Goal: Task Accomplishment & Management: Manage account settings

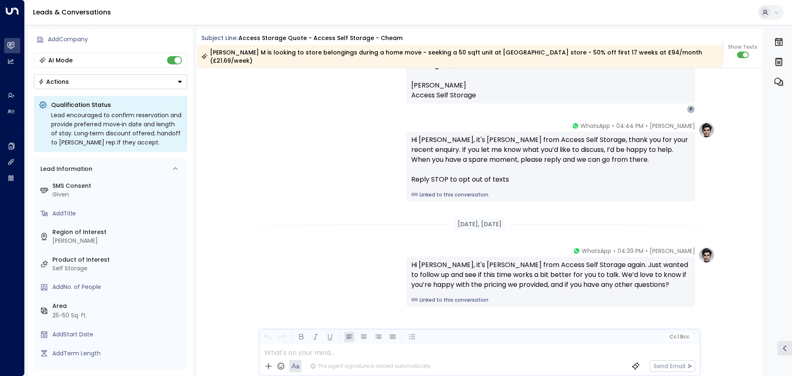
scroll to position [894, 0]
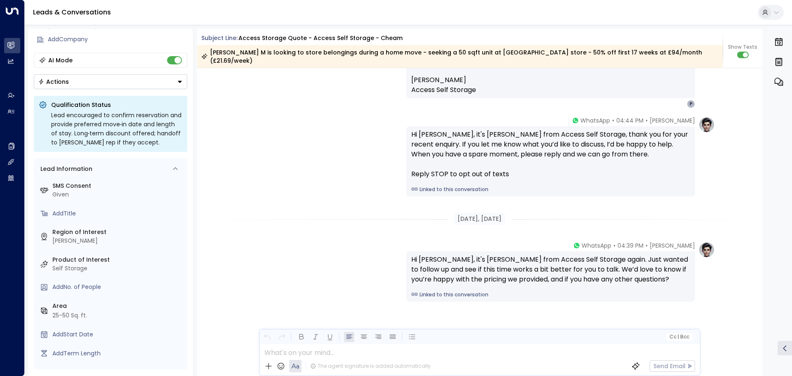
click at [776, 12] on icon at bounding box center [776, 12] width 7 height 7
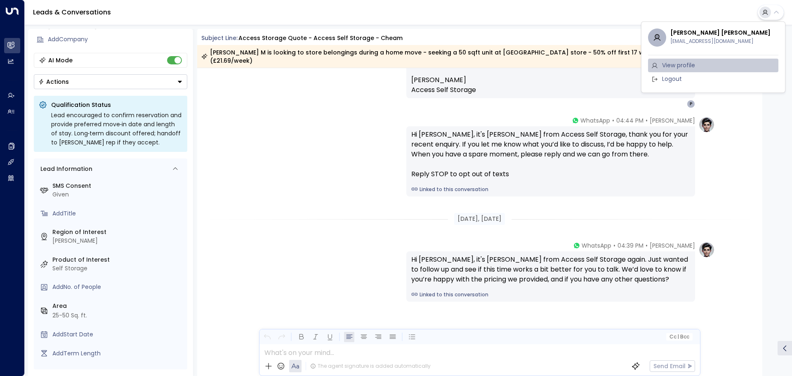
click at [688, 64] on span "View profile" at bounding box center [678, 65] width 33 height 9
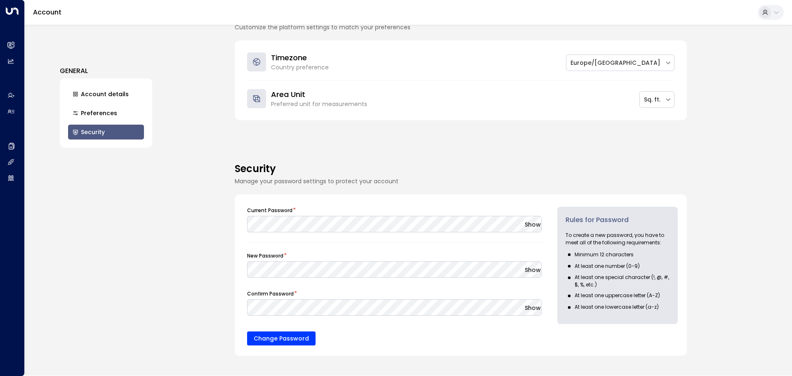
scroll to position [290, 0]
click at [124, 114] on button "Preferences" at bounding box center [106, 113] width 76 height 15
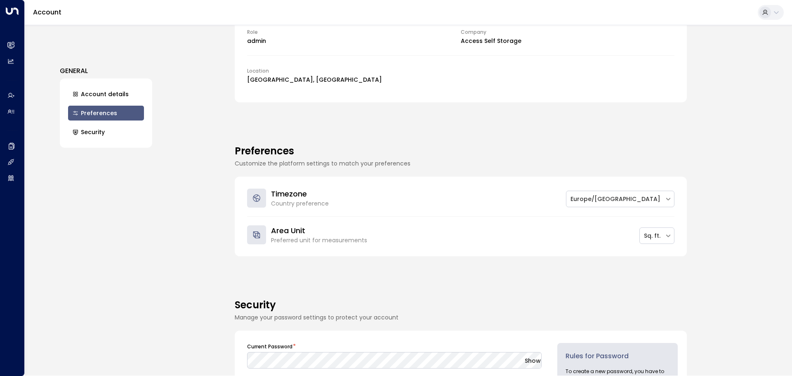
click at [124, 98] on button "Account details" at bounding box center [106, 94] width 76 height 15
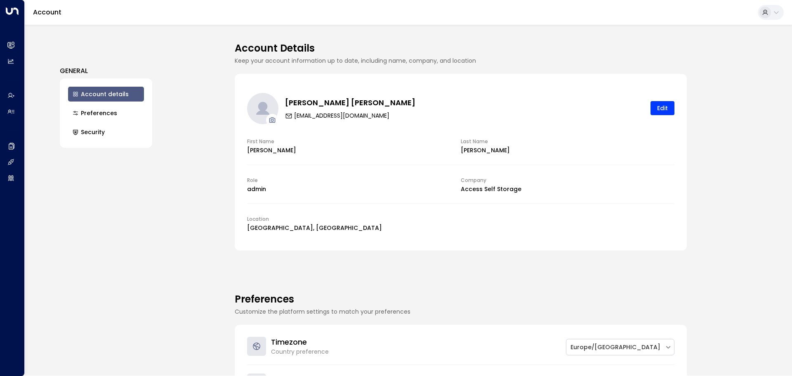
scroll to position [0, 0]
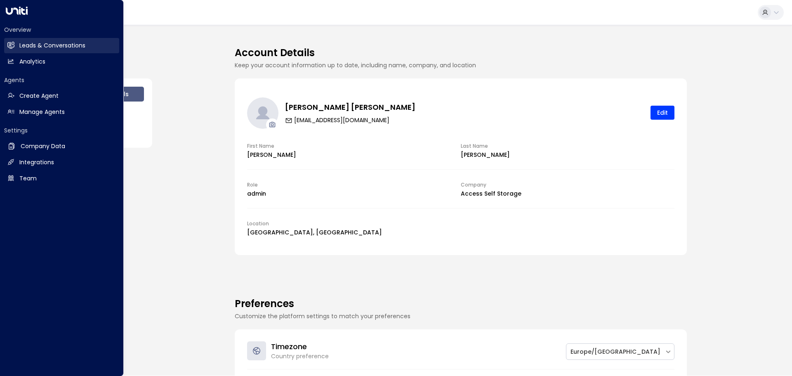
click at [25, 41] on h2 "Leads & Conversations" at bounding box center [52, 45] width 66 height 9
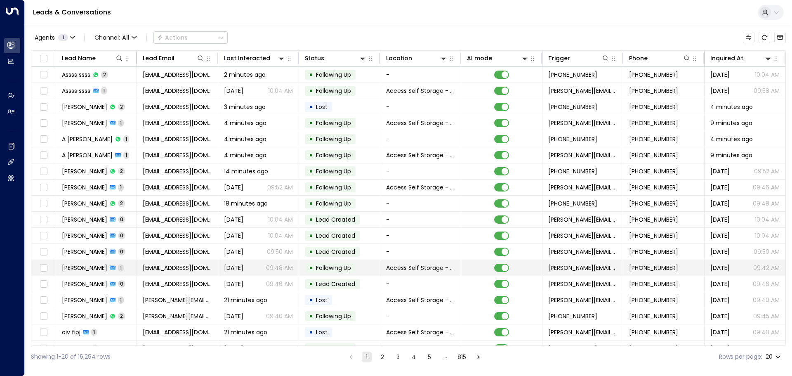
scroll to position [46, 0]
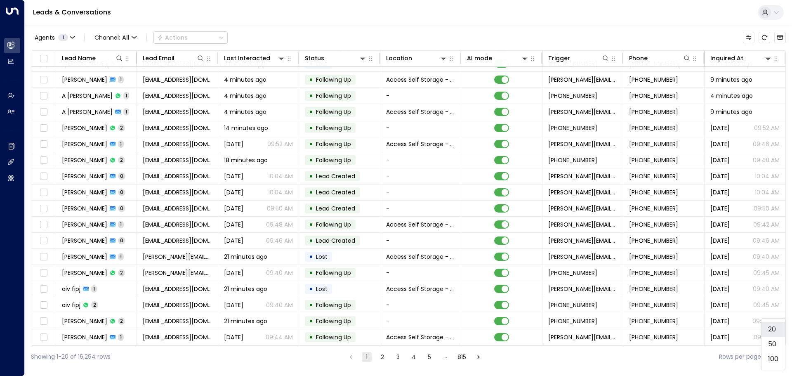
click at [777, 355] on body "Overview Leads & Conversations Leads & Conversations Analytics Analytics Agents…" at bounding box center [396, 184] width 792 height 368
click at [776, 353] on li "100" at bounding box center [773, 358] width 24 height 15
type input "***"
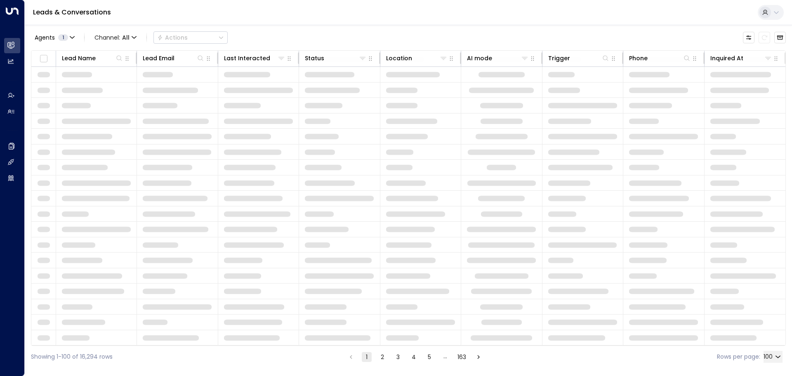
scroll to position [33, 0]
click at [401, 356] on button "3" at bounding box center [398, 357] width 10 height 10
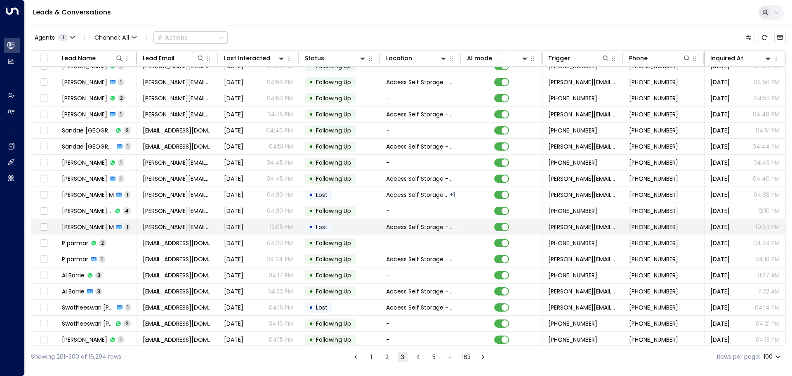
scroll to position [417, 0]
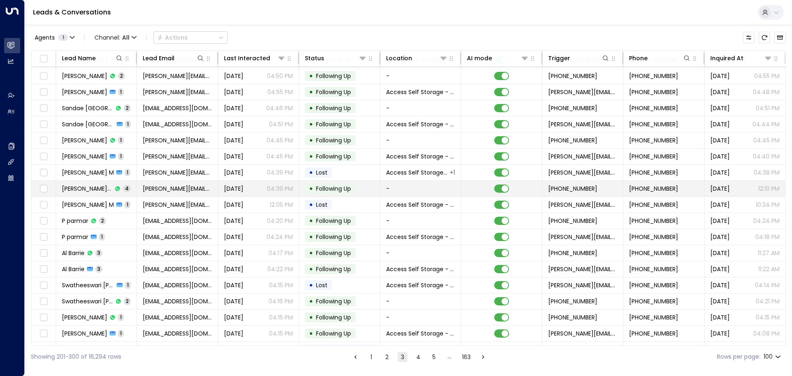
click at [127, 191] on td "[PERSON_NAME] M 4" at bounding box center [96, 189] width 81 height 16
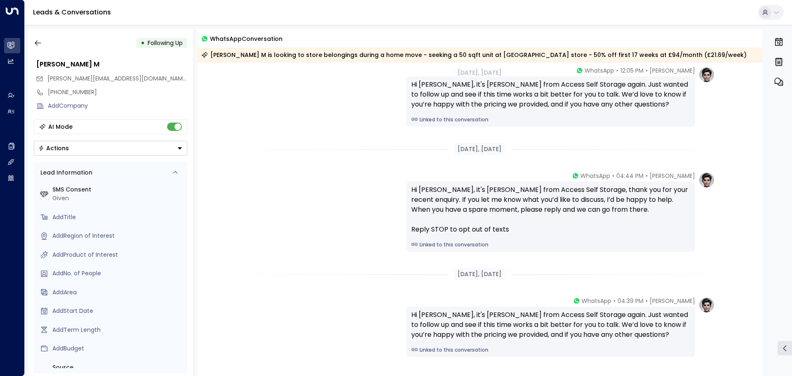
scroll to position [165, 0]
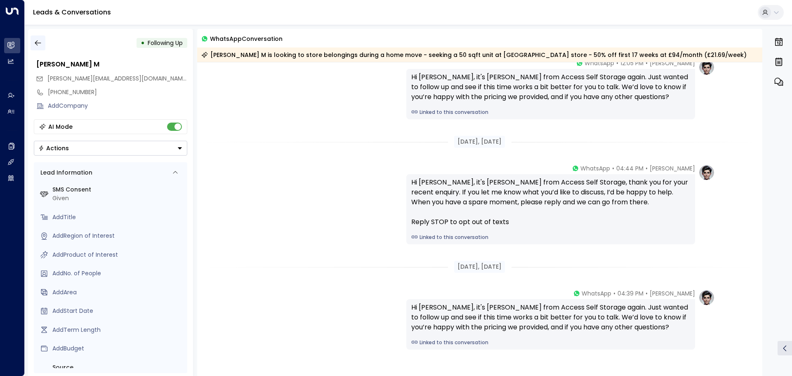
click at [43, 47] on button "button" at bounding box center [38, 42] width 15 height 15
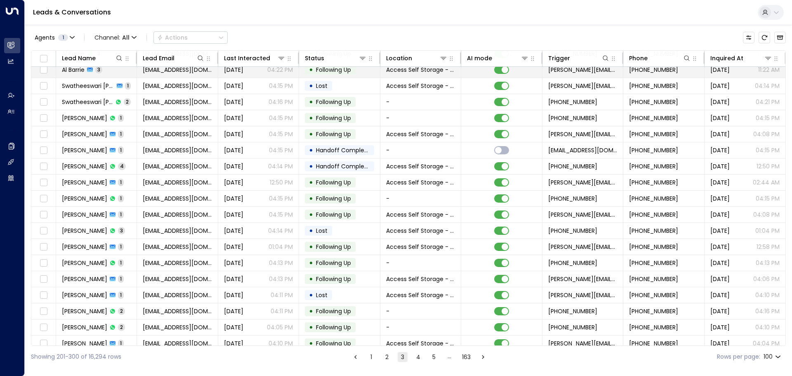
scroll to position [619, 0]
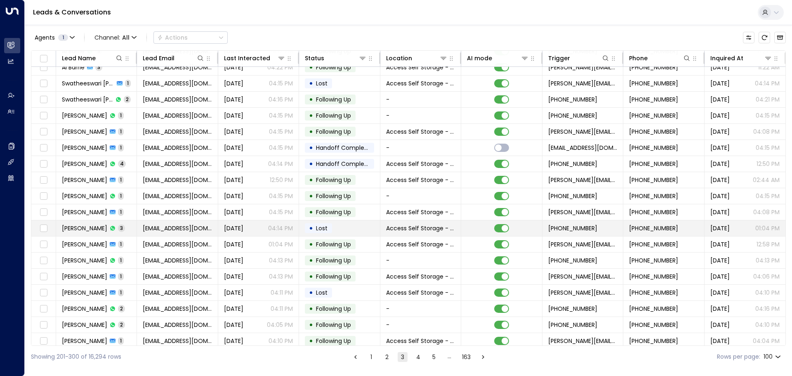
click at [128, 224] on td "[PERSON_NAME] 3" at bounding box center [96, 228] width 81 height 16
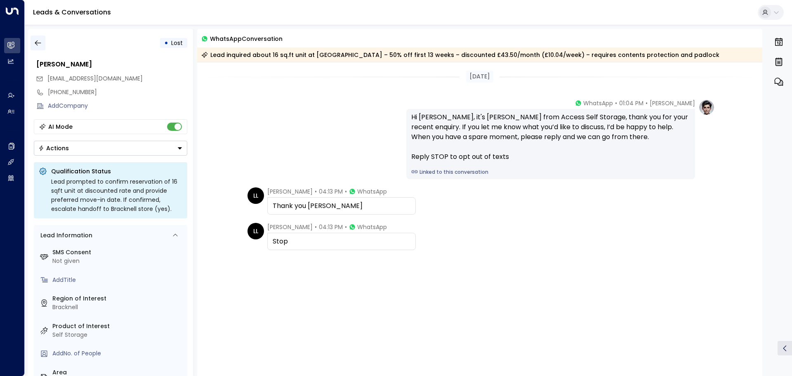
click at [39, 41] on icon "button" at bounding box center [38, 43] width 8 height 8
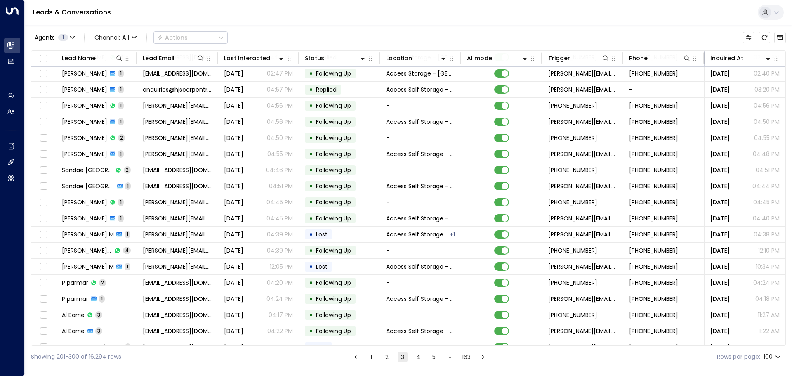
scroll to position [371, 0]
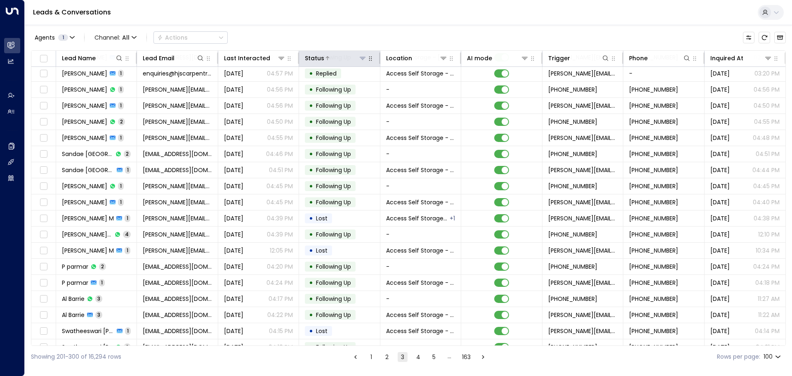
click at [362, 57] on icon at bounding box center [363, 58] width 6 height 3
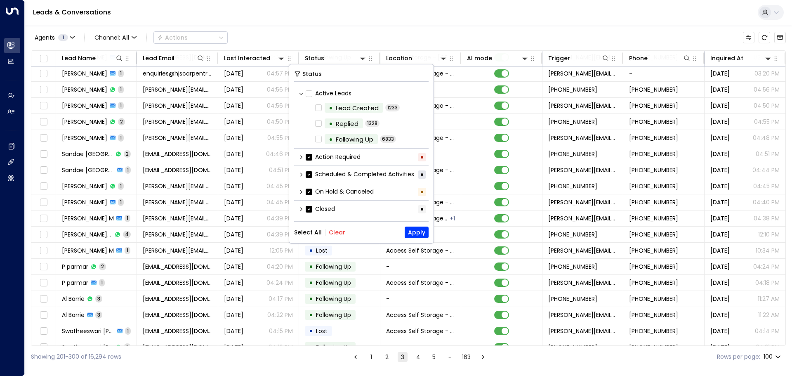
click at [330, 231] on button "Clear" at bounding box center [337, 232] width 16 height 7
click at [416, 227] on button "Apply" at bounding box center [417, 232] width 24 height 12
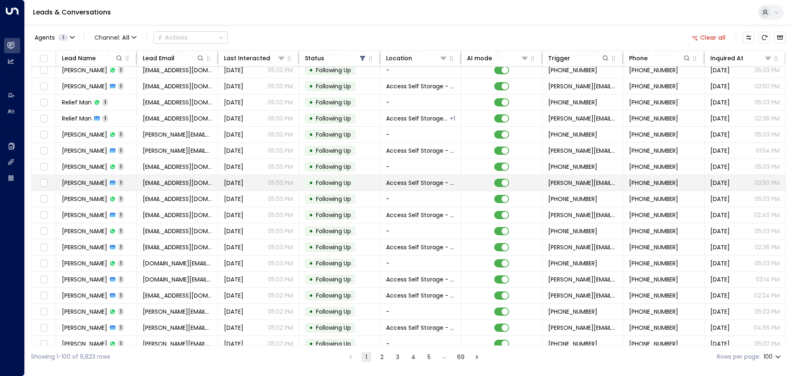
scroll to position [1333, 0]
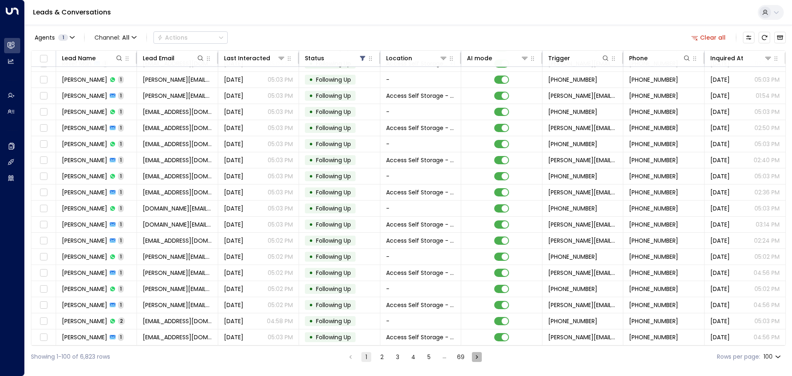
click at [474, 358] on icon "Go to next page" at bounding box center [476, 356] width 7 height 7
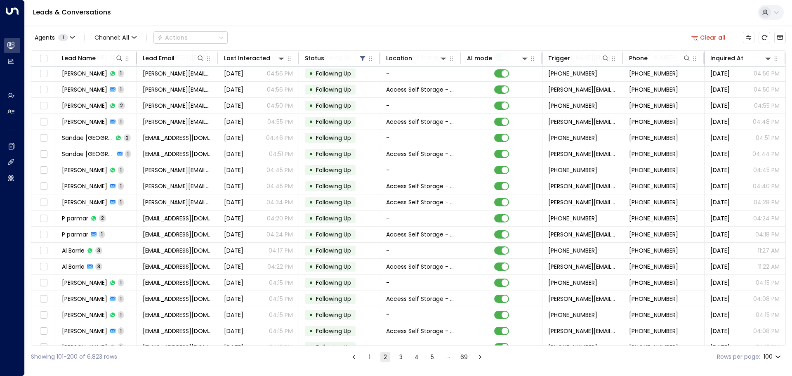
scroll to position [1333, 0]
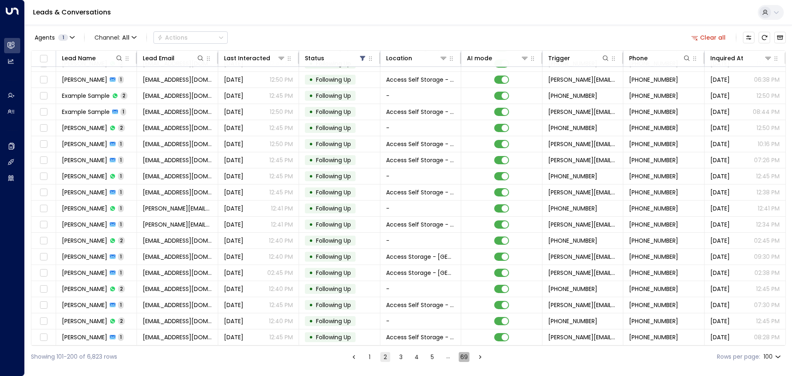
click at [460, 356] on button "69" at bounding box center [464, 357] width 11 height 10
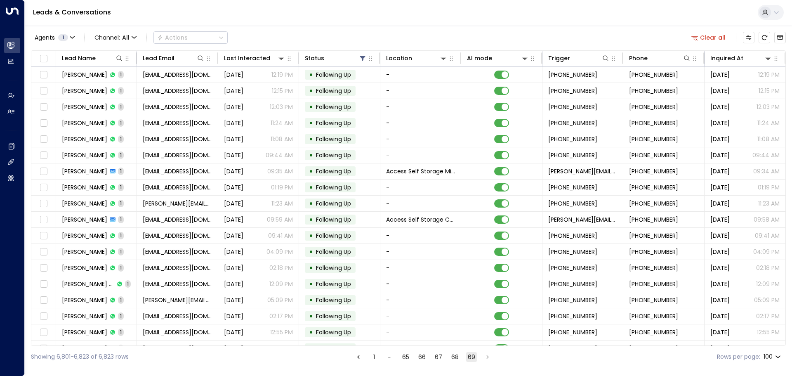
click at [452, 356] on button "68" at bounding box center [455, 357] width 11 height 10
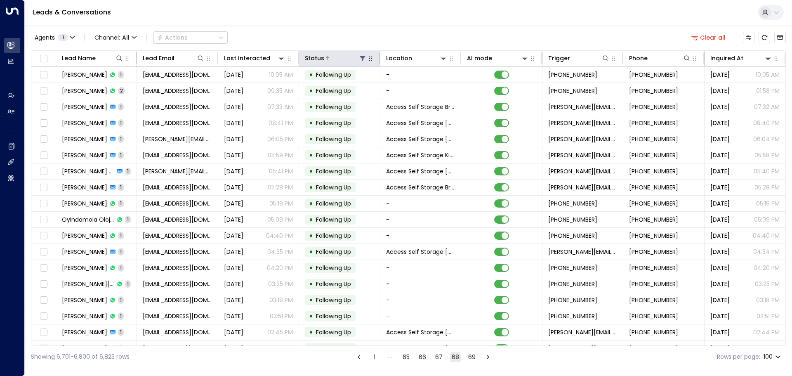
click at [358, 58] on button at bounding box center [362, 58] width 8 height 8
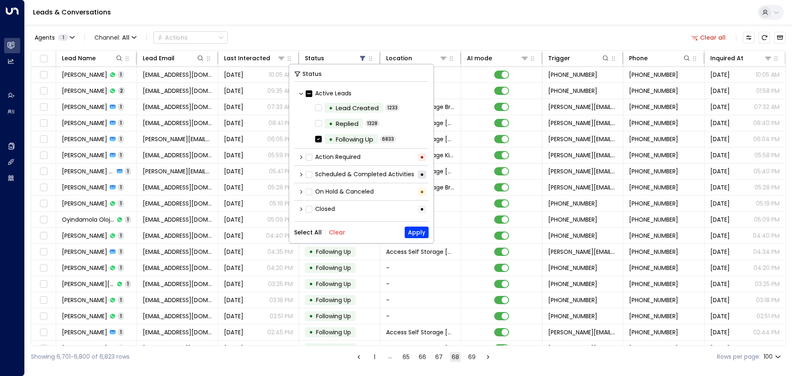
click at [300, 159] on icon at bounding box center [301, 157] width 5 height 5
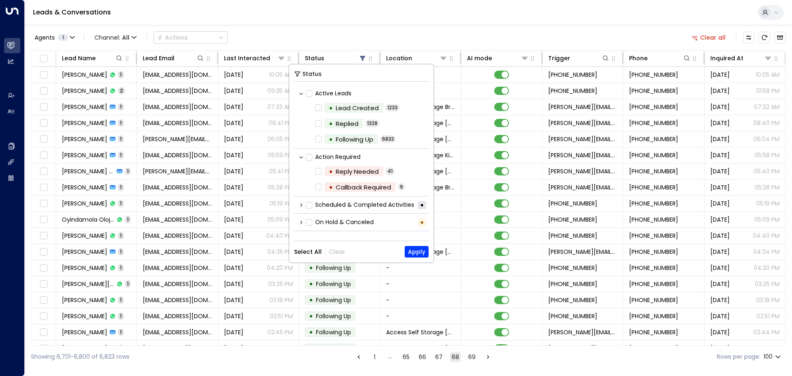
click at [300, 221] on icon at bounding box center [301, 222] width 5 height 5
click at [301, 206] on icon at bounding box center [301, 205] width 2 height 4
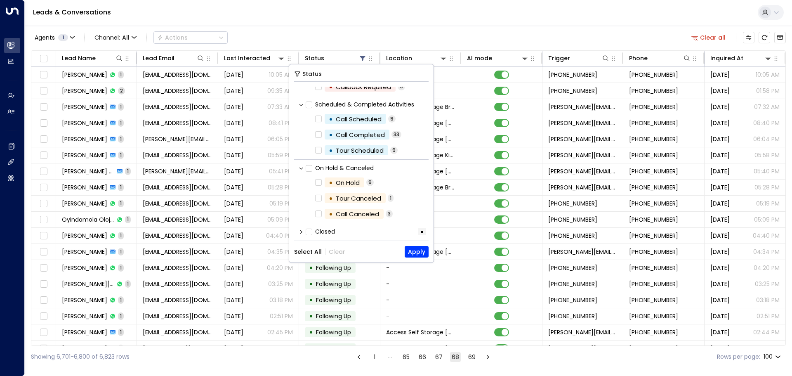
scroll to position [104, 0]
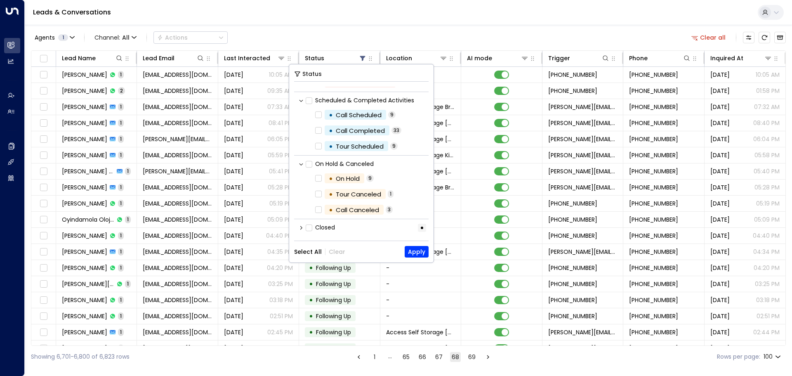
click at [300, 227] on icon at bounding box center [301, 227] width 5 height 5
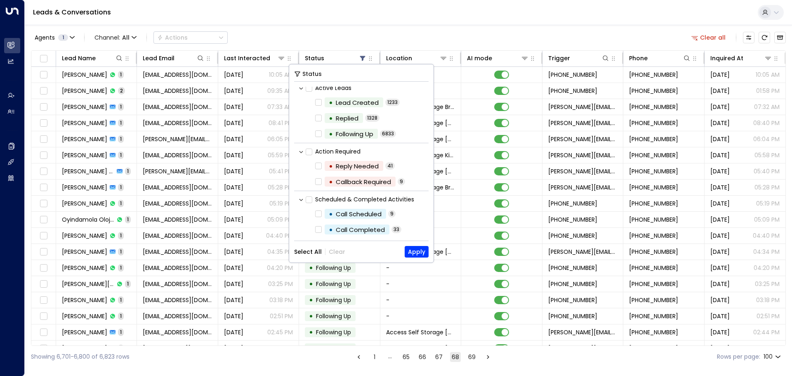
scroll to position [4, 0]
click at [291, 33] on div "Agents 1 Channel: All Actions Clear all" at bounding box center [408, 37] width 755 height 17
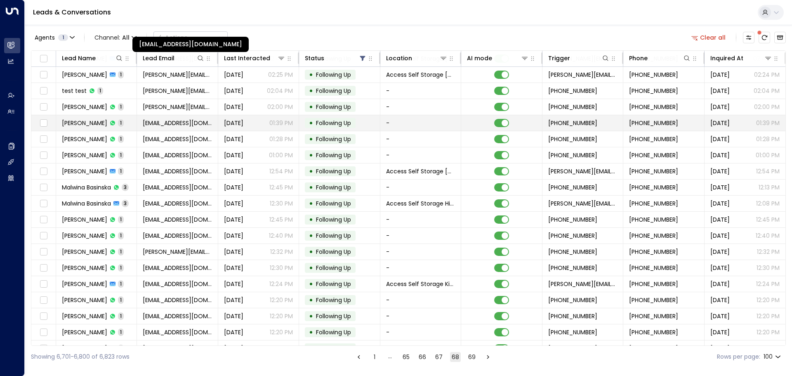
scroll to position [371, 0]
